Goal: Information Seeking & Learning: Learn about a topic

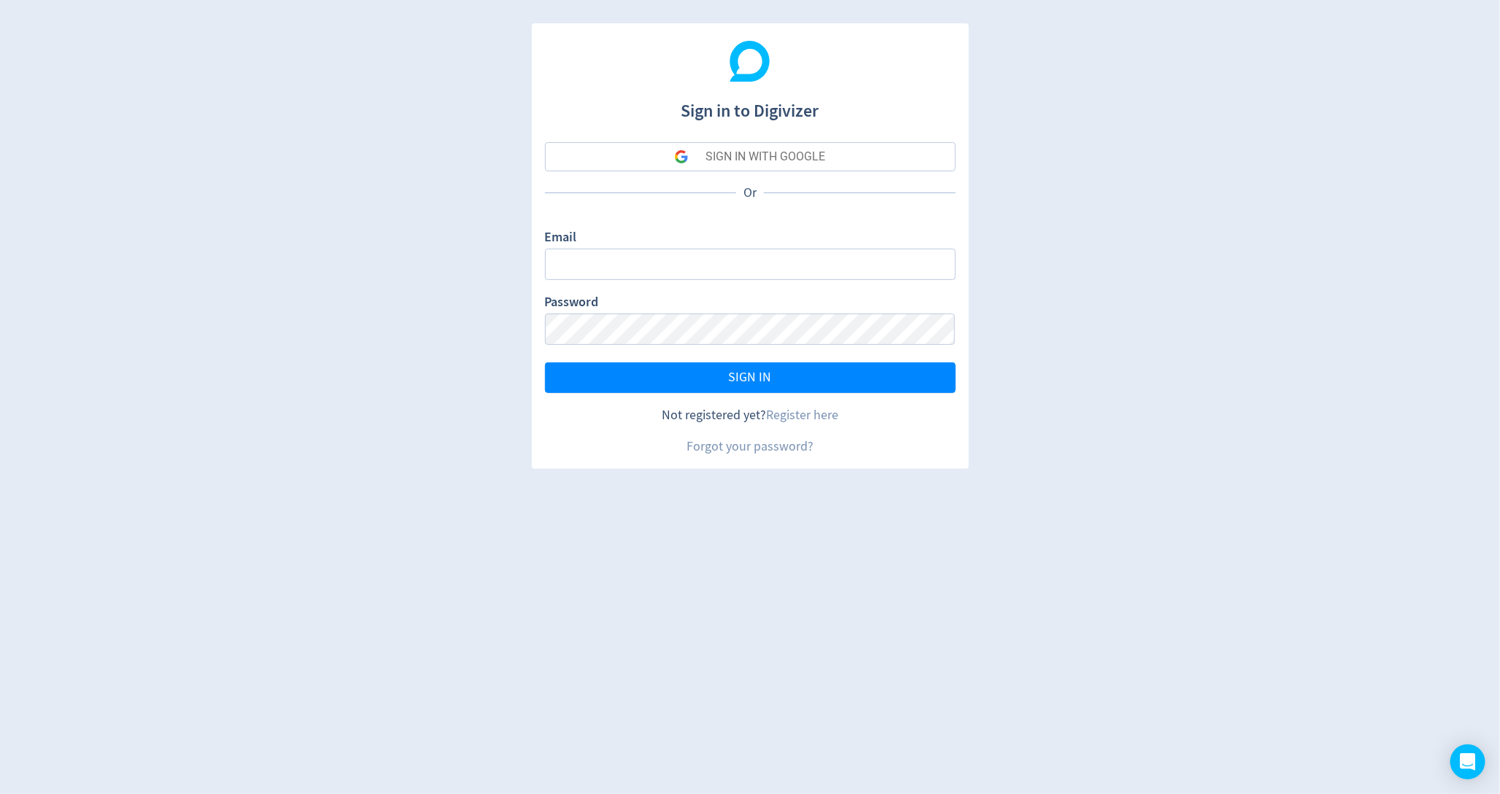
click at [781, 152] on div "SIGN IN WITH GOOGLE" at bounding box center [765, 156] width 120 height 29
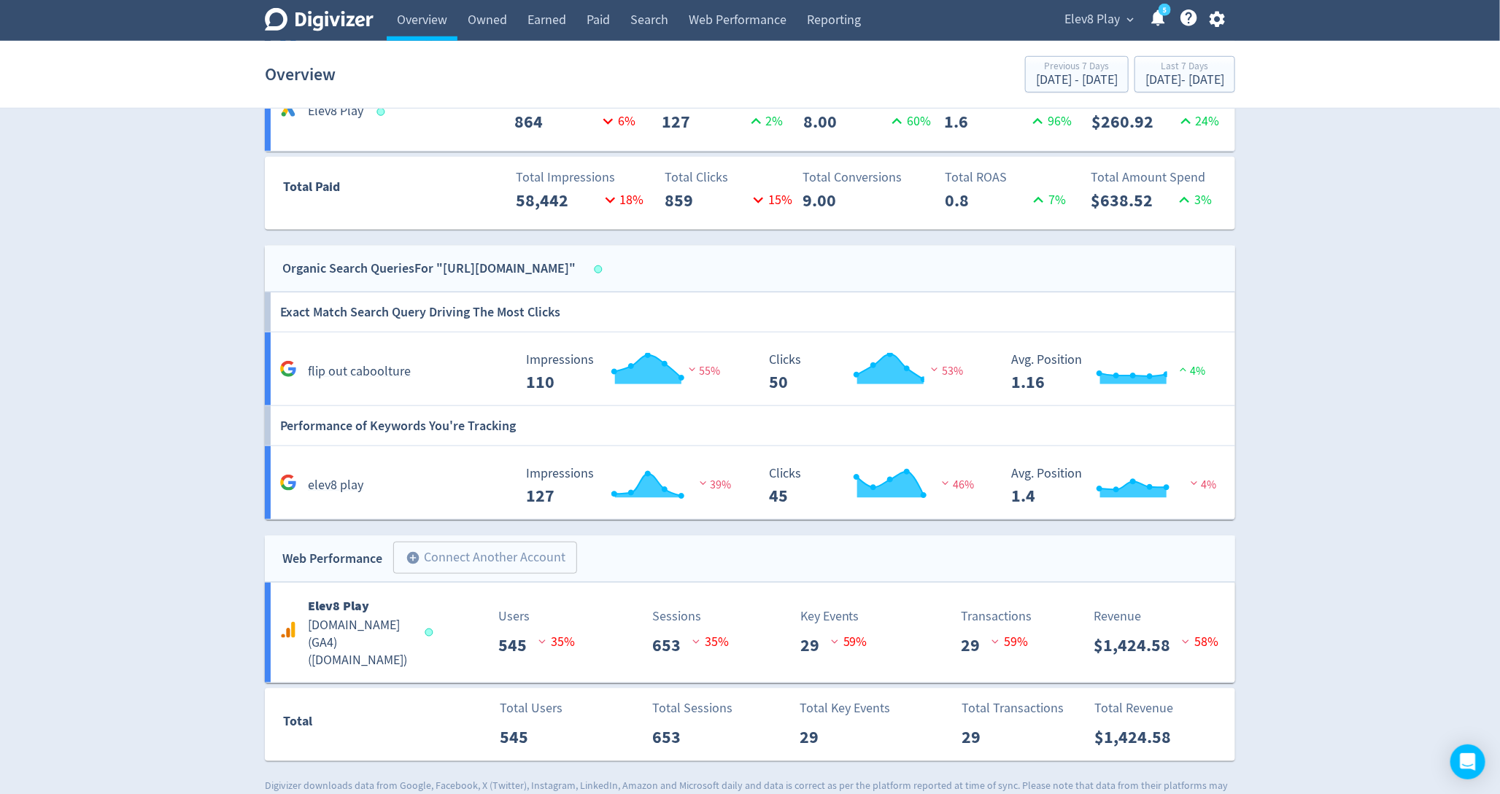
scroll to position [667, 0]
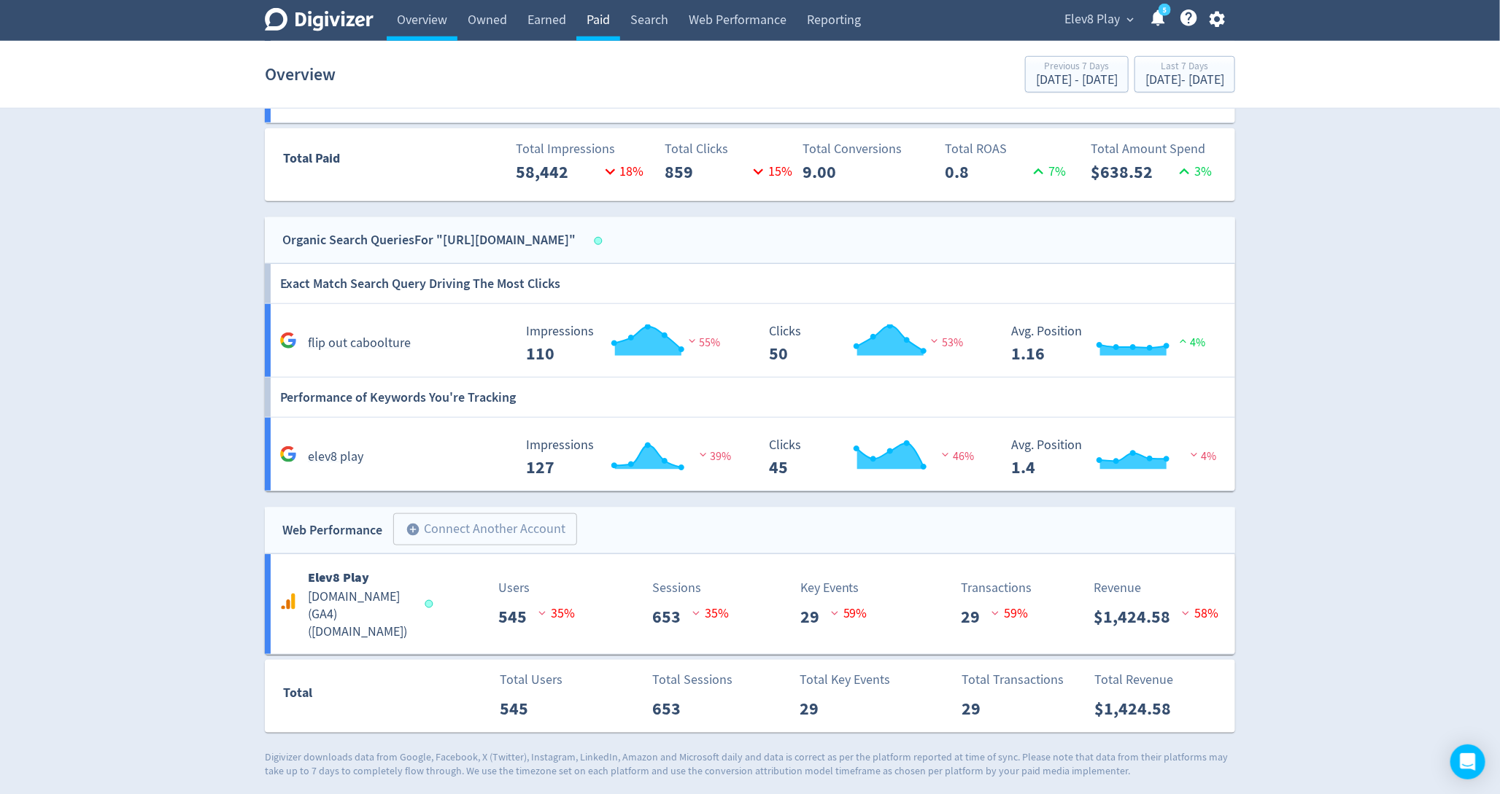
click at [612, 17] on link "Paid" at bounding box center [598, 20] width 44 height 41
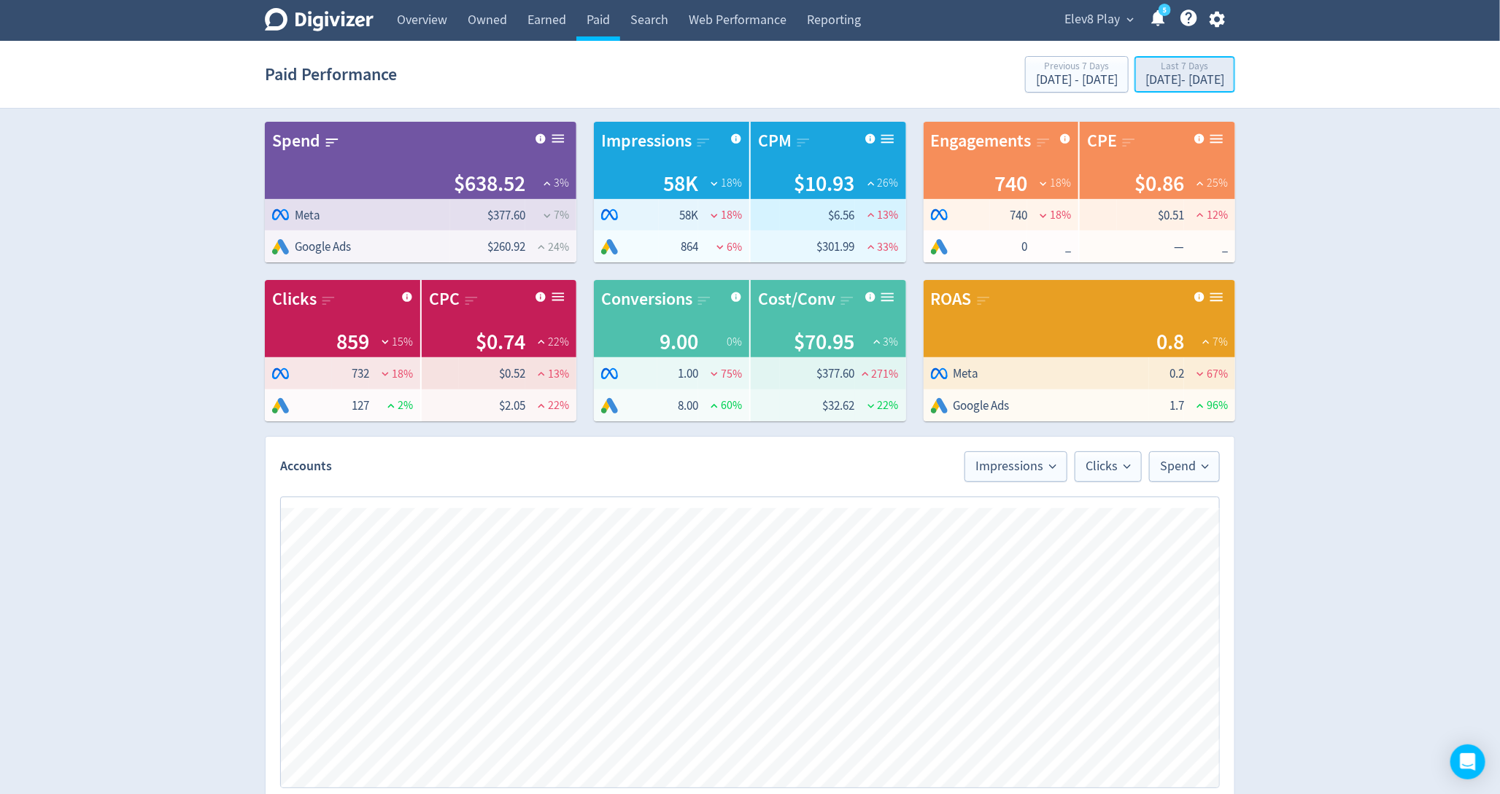
click at [1174, 73] on div "Last 7 Days" at bounding box center [1184, 67] width 79 height 12
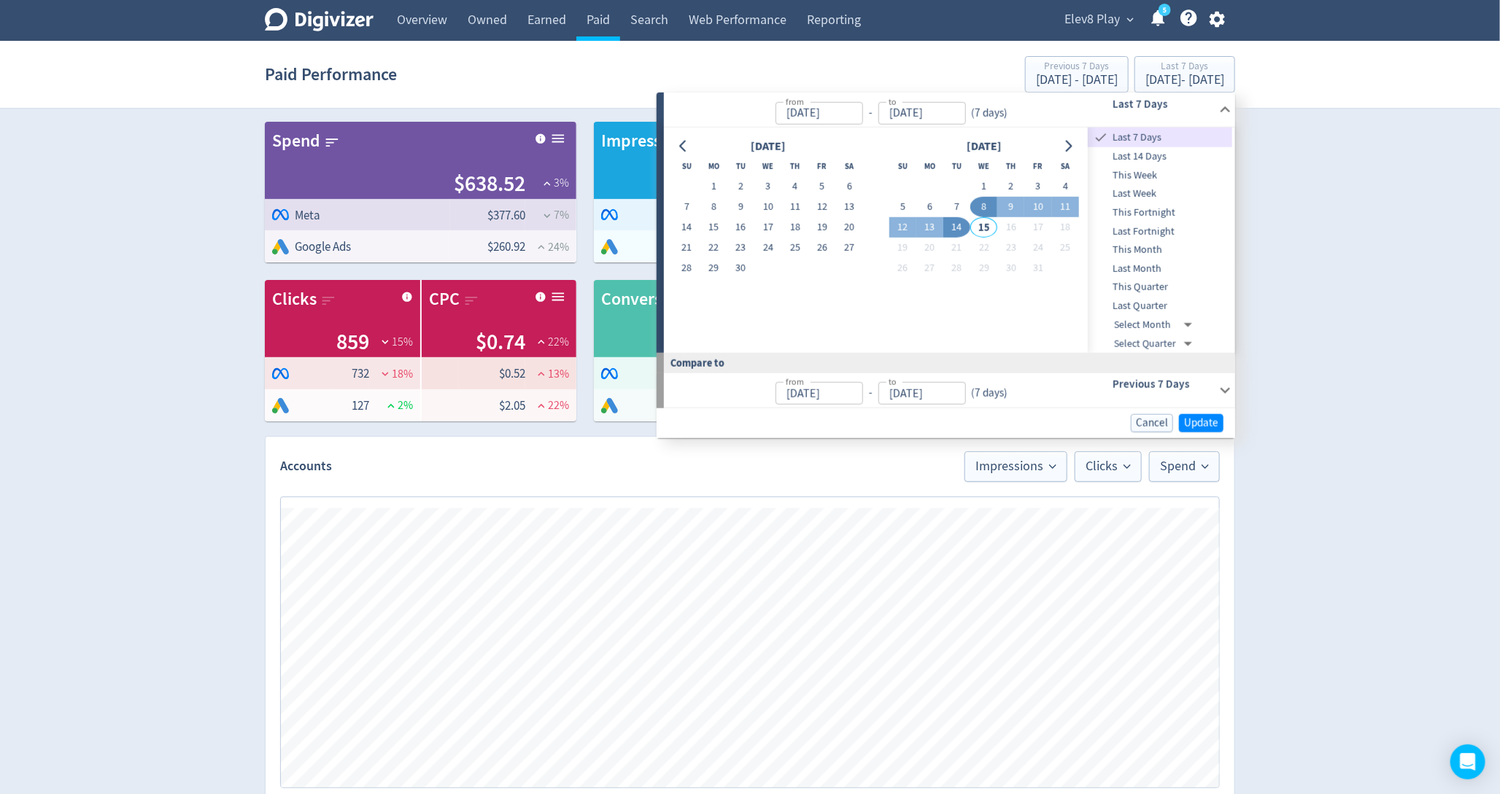
click at [1386, 241] on div "Digivizer Logo [PERSON_NAME] Logo Overview Owned Earned Paid Search Web Perform…" at bounding box center [750, 659] width 1500 height 1319
